Goal: Navigation & Orientation: Go to known website

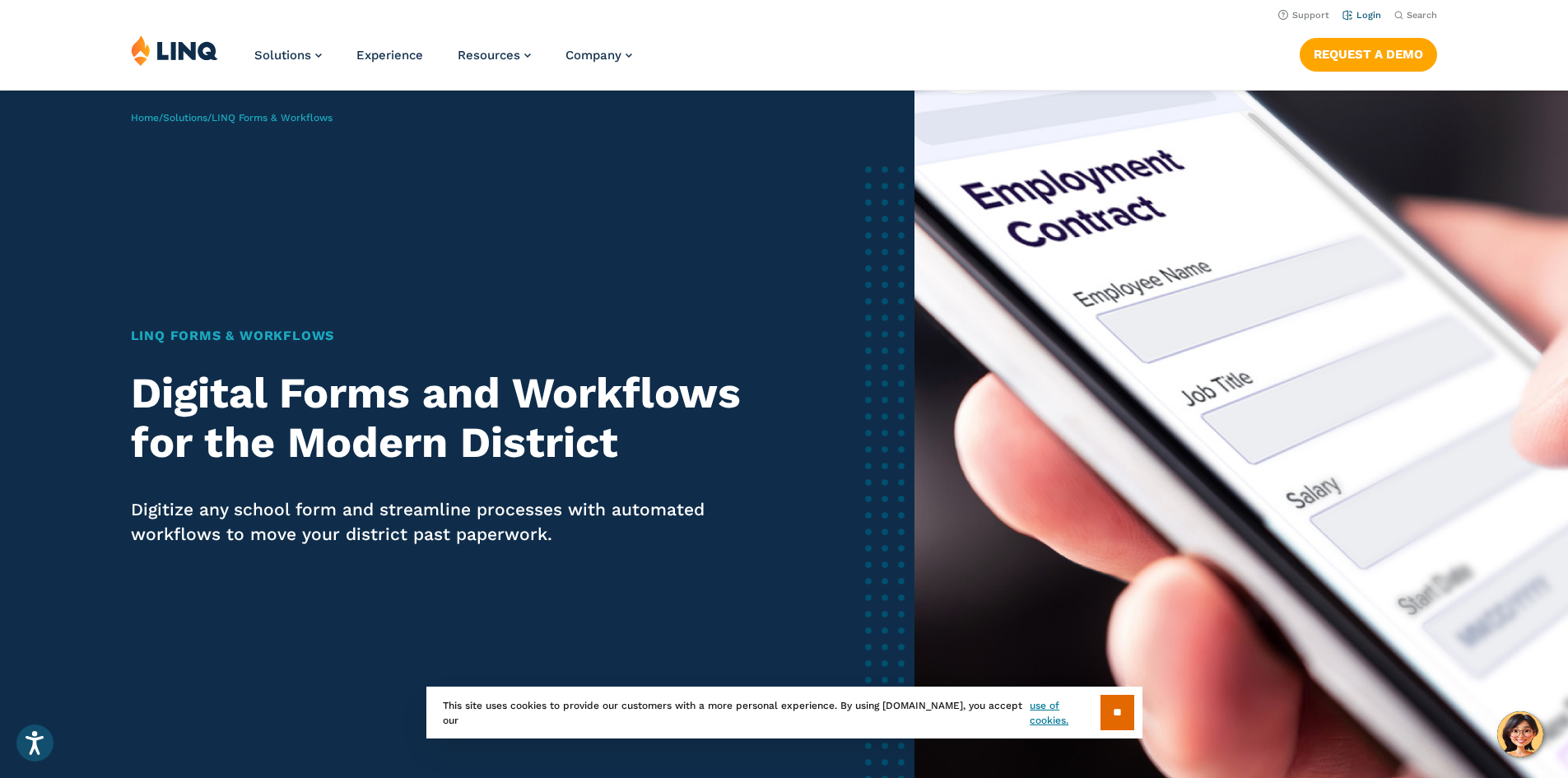
click at [1368, 12] on link "Login" at bounding box center [1362, 14] width 39 height 11
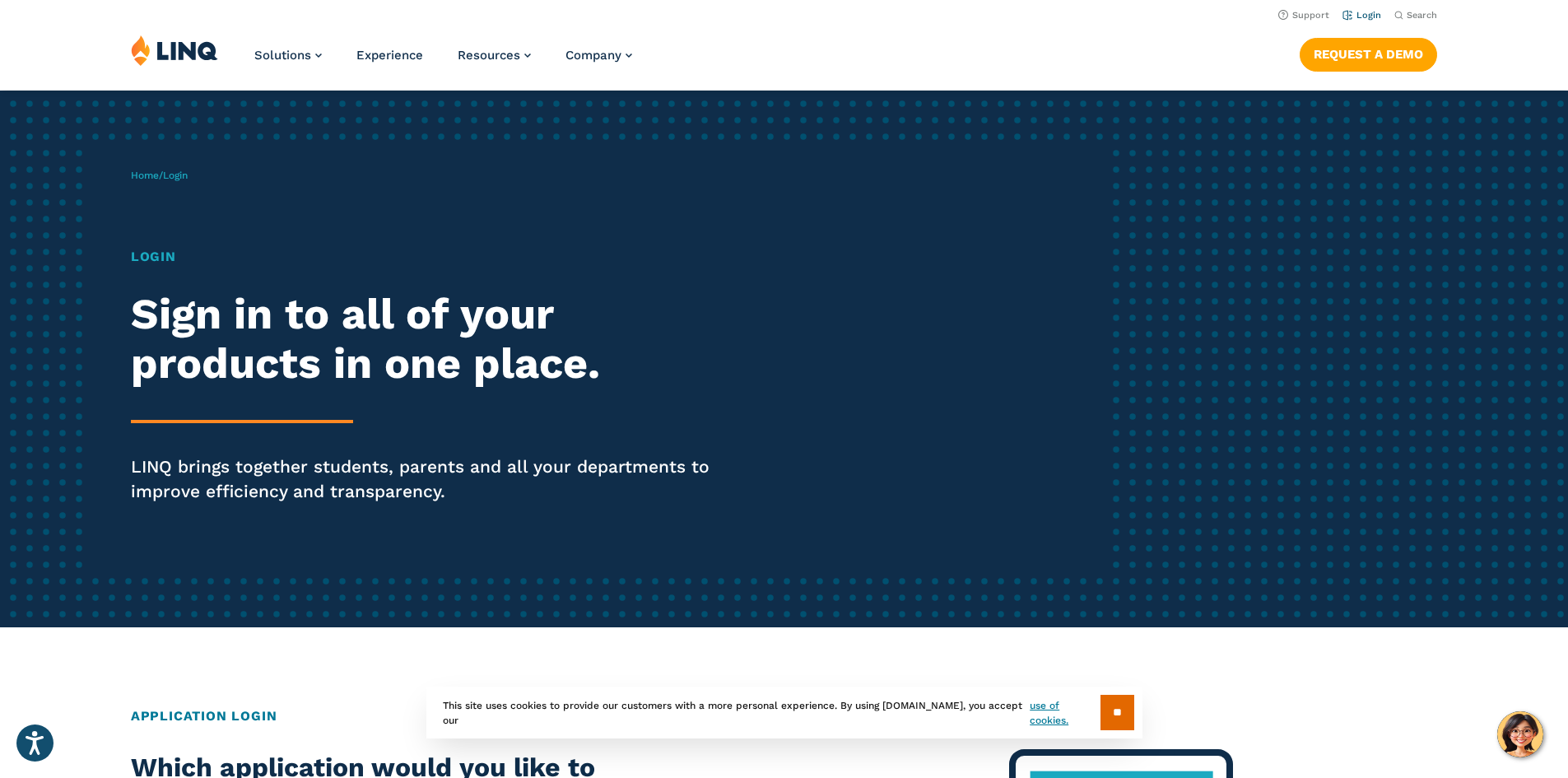
click at [1352, 12] on link "Login" at bounding box center [1362, 14] width 39 height 11
click at [1358, 19] on link "Login" at bounding box center [1362, 14] width 39 height 11
